Goal: Find specific page/section: Find specific page/section

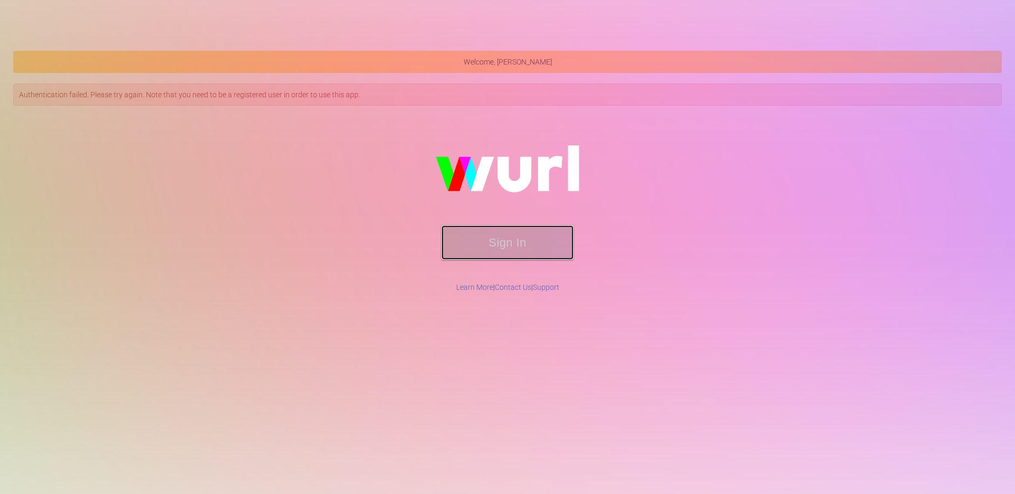
click at [490, 249] on button "Sign In" at bounding box center [507, 242] width 132 height 34
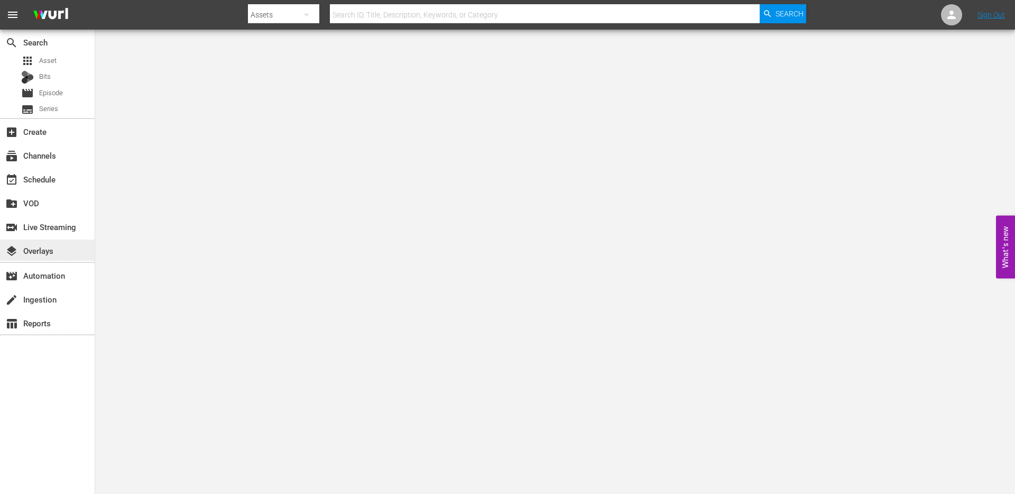
click at [47, 254] on div "layers Overlays" at bounding box center [29, 249] width 59 height 10
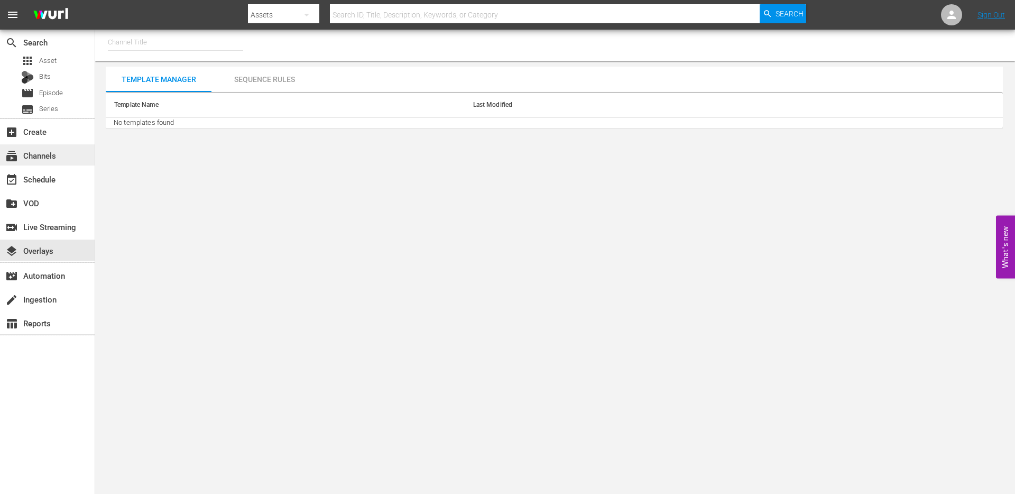
click at [51, 159] on div "subscriptions Channels" at bounding box center [29, 154] width 59 height 10
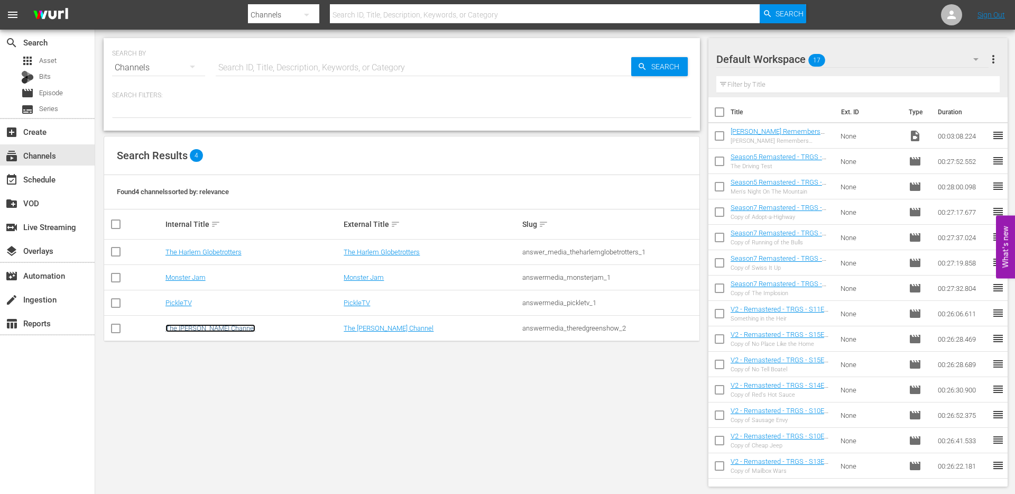
click at [204, 331] on link "The [PERSON_NAME] Channel" at bounding box center [210, 328] width 90 height 8
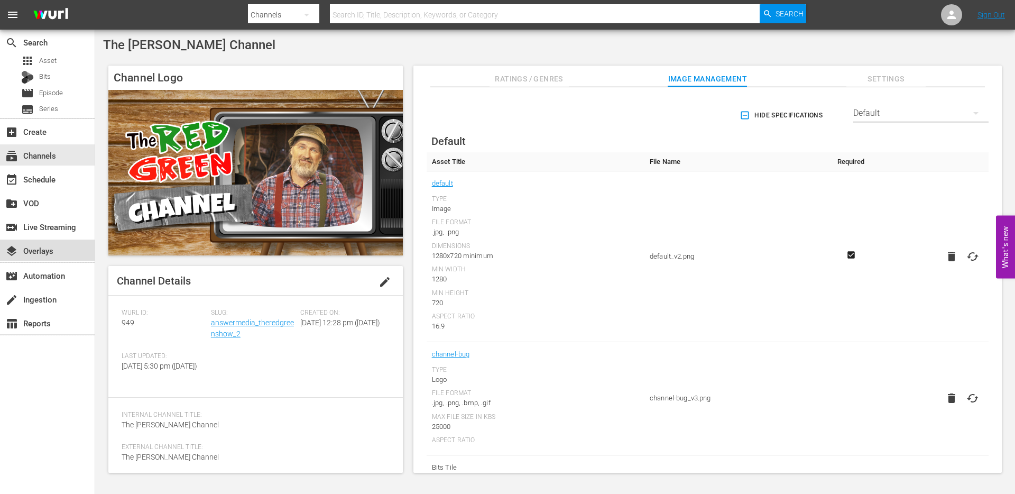
click at [47, 250] on div "layers Overlays" at bounding box center [29, 249] width 59 height 10
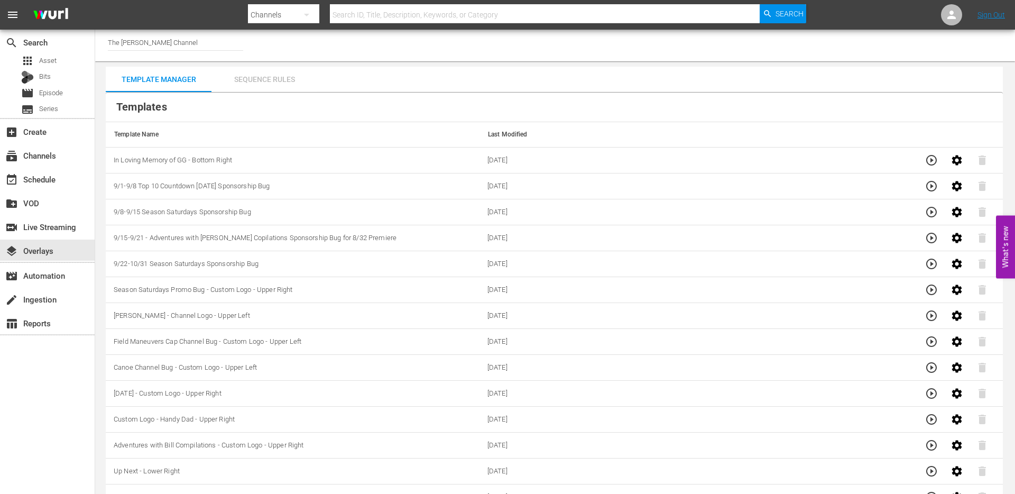
click at [270, 80] on div "Sequence Rules" at bounding box center [264, 79] width 106 height 25
